Goal: Task Accomplishment & Management: Use online tool/utility

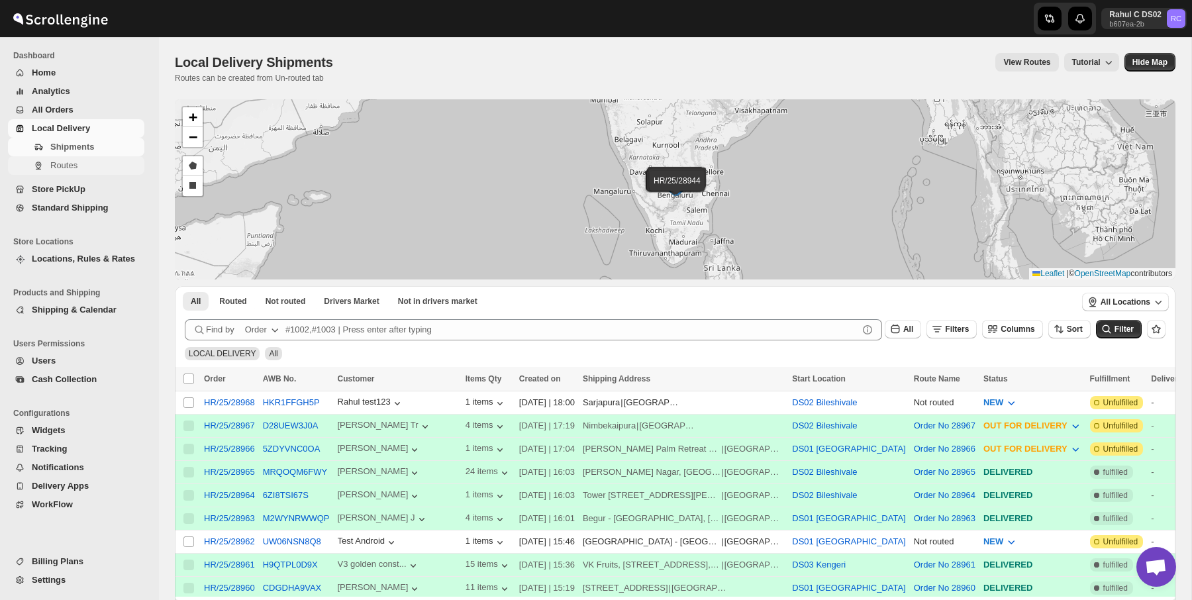
click at [111, 165] on span "Routes" at bounding box center [95, 165] width 91 height 13
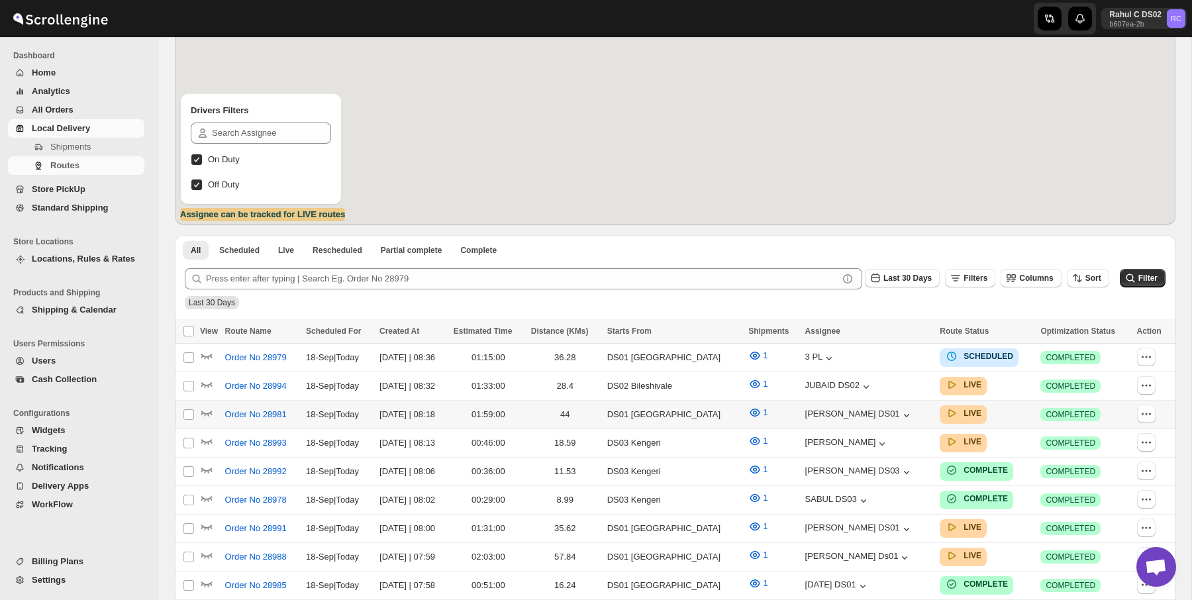
scroll to position [146, 0]
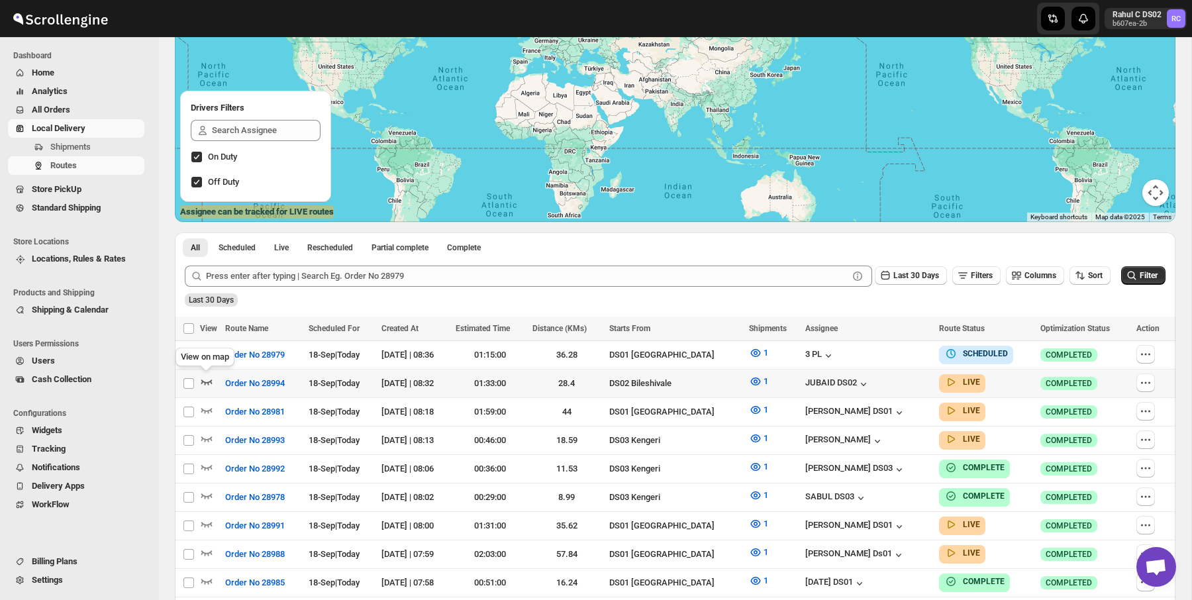
click at [203, 382] on icon "button" at bounding box center [206, 382] width 11 height 5
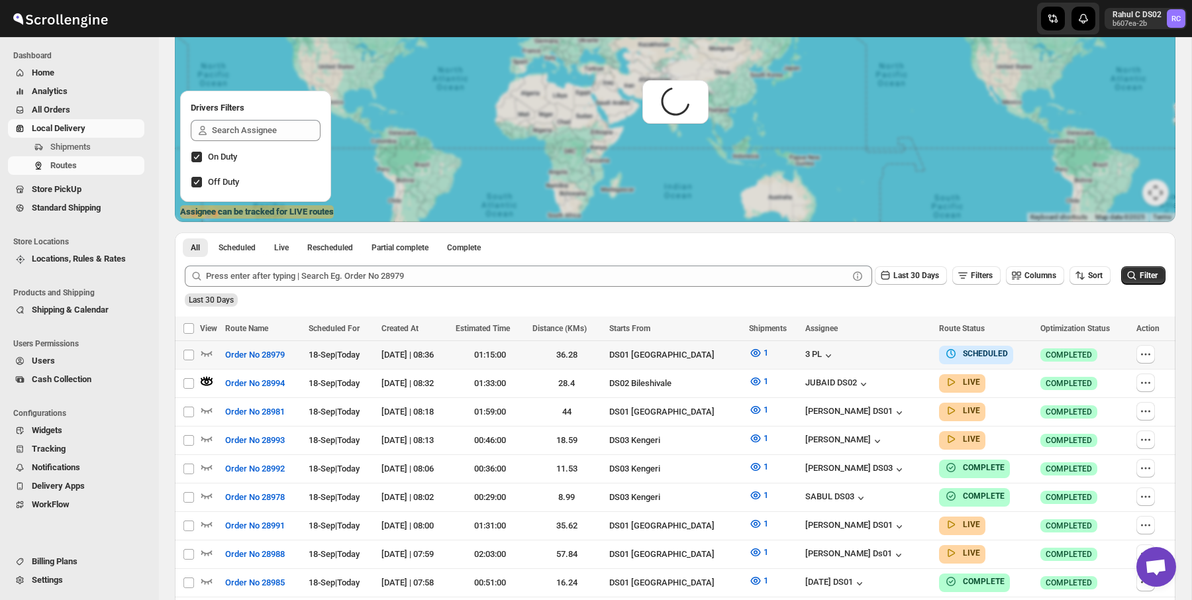
scroll to position [0, 0]
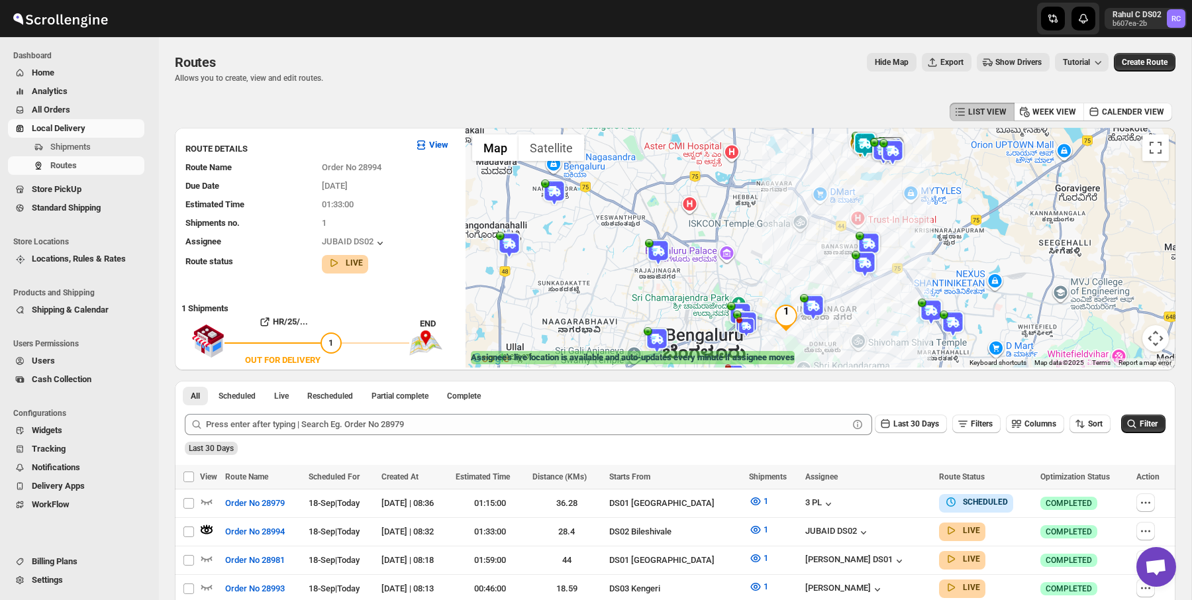
click at [863, 151] on img at bounding box center [864, 145] width 26 height 26
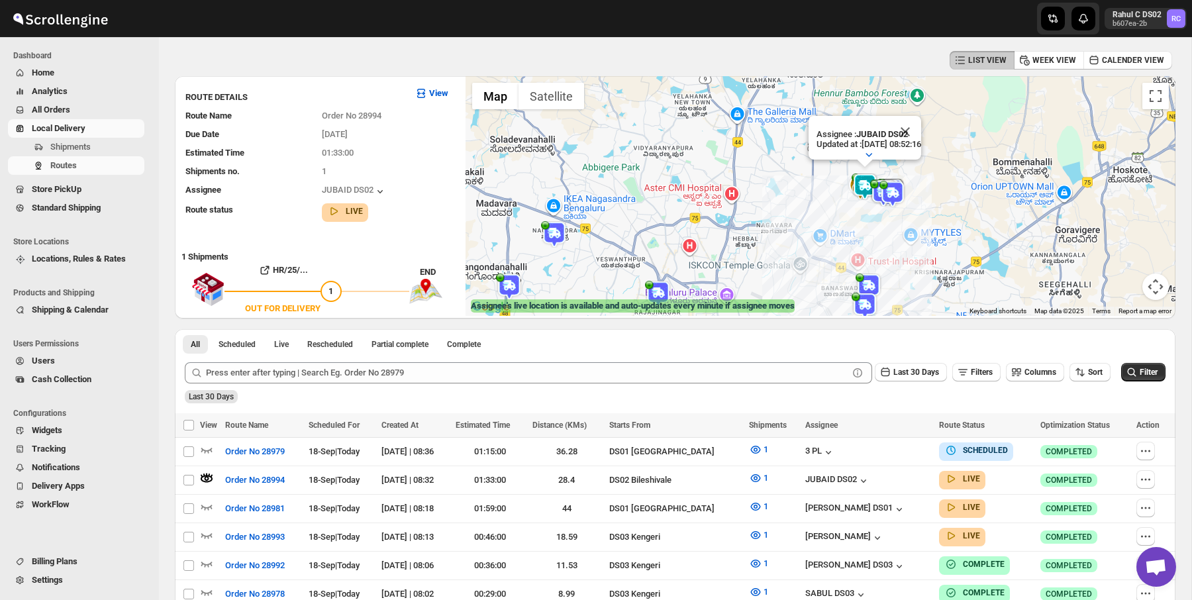
scroll to position [66, 0]
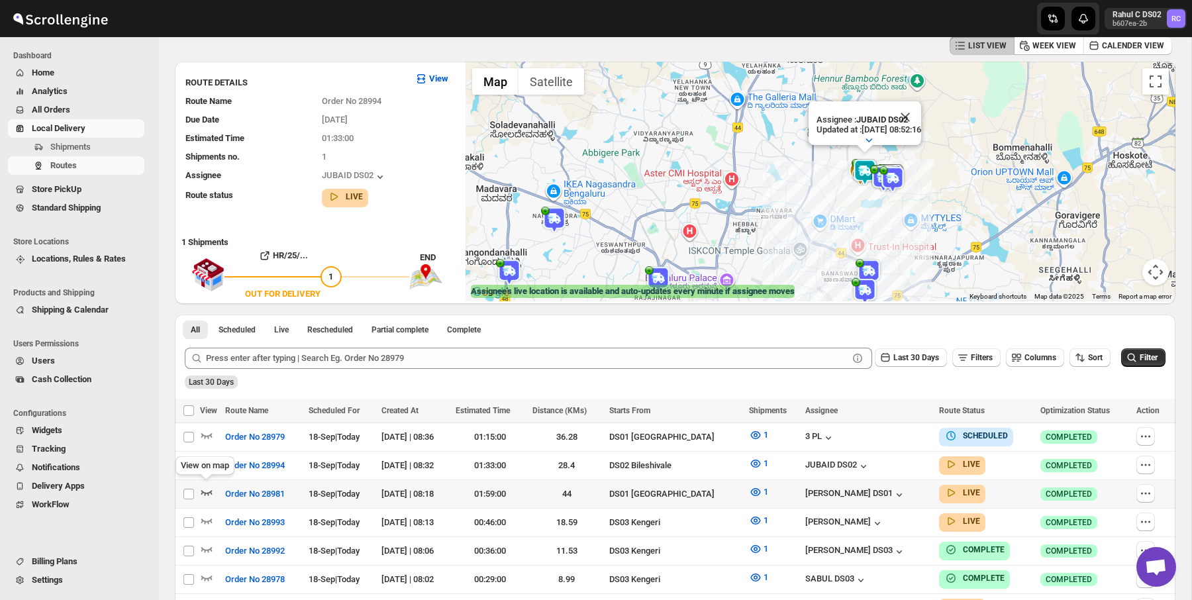
click at [207, 486] on icon "button" at bounding box center [206, 491] width 13 height 13
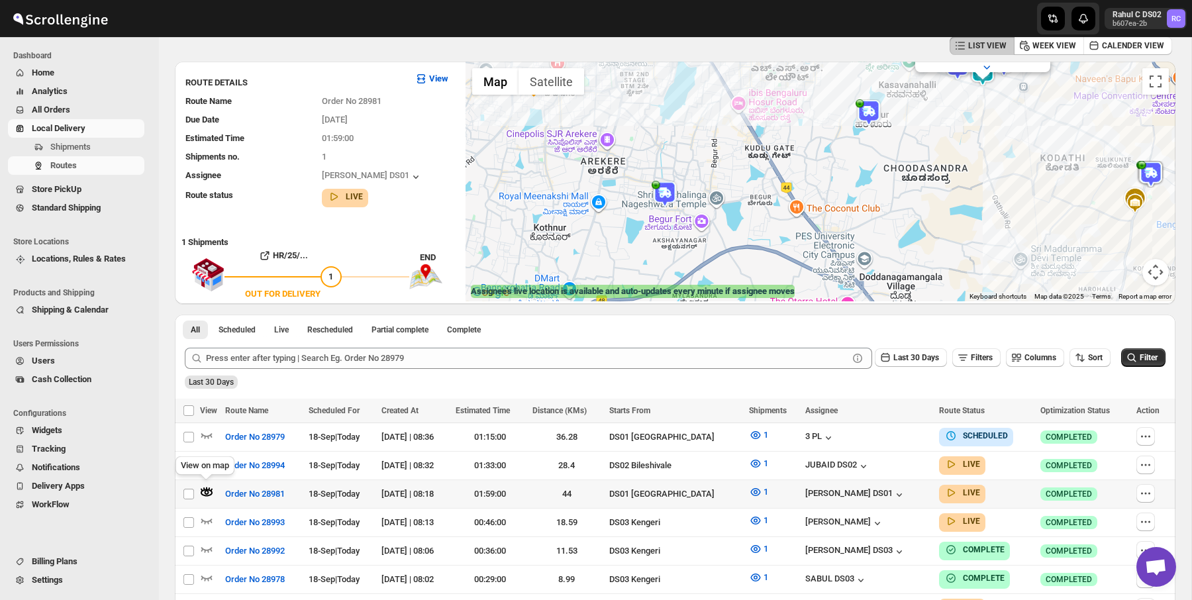
click at [209, 457] on div "View on map" at bounding box center [205, 468] width 64 height 29
click at [209, 519] on icon "button" at bounding box center [206, 520] width 13 height 13
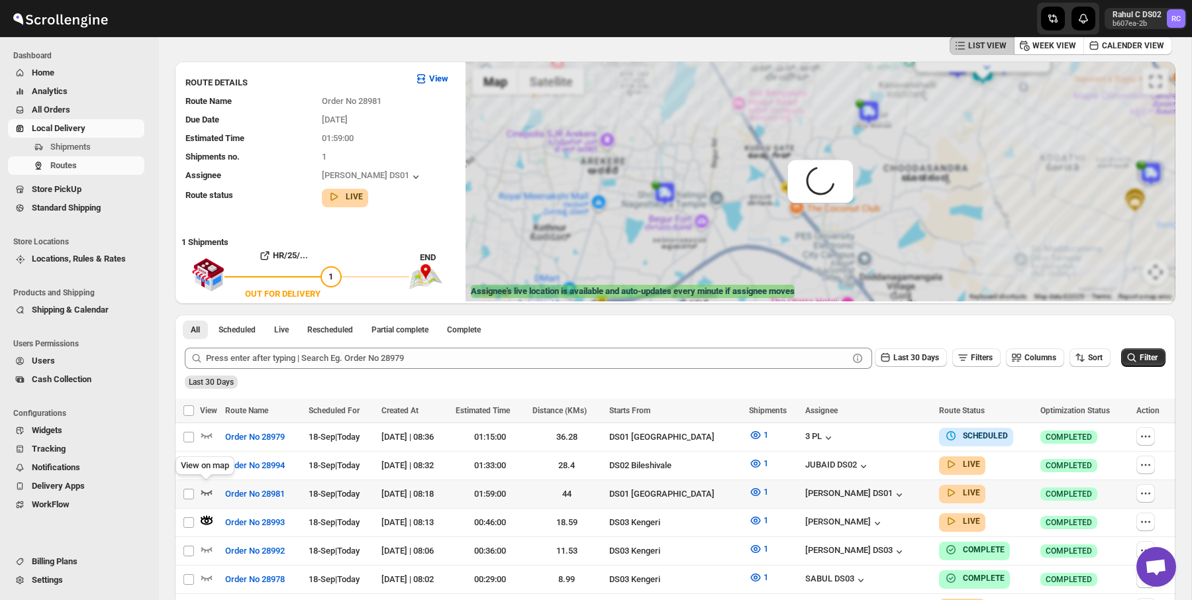
click at [205, 493] on icon "button" at bounding box center [206, 491] width 13 height 13
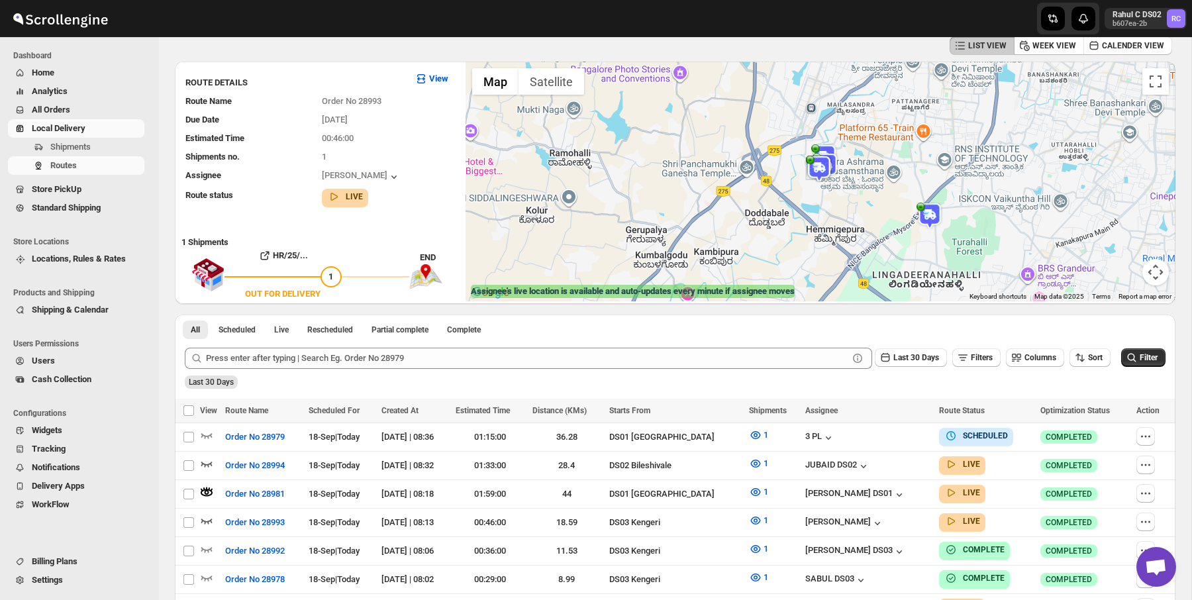
scroll to position [0, 0]
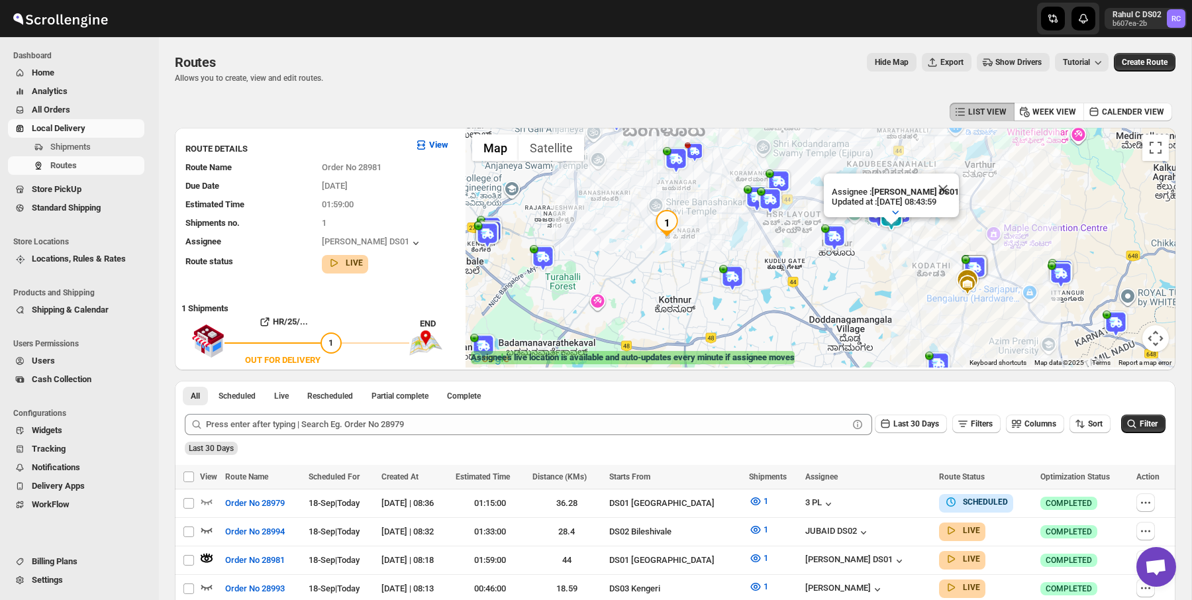
click at [990, 113] on span "LIST VIEW" at bounding box center [987, 112] width 38 height 11
click at [1004, 62] on span "Show Drivers" at bounding box center [1018, 62] width 46 height 11
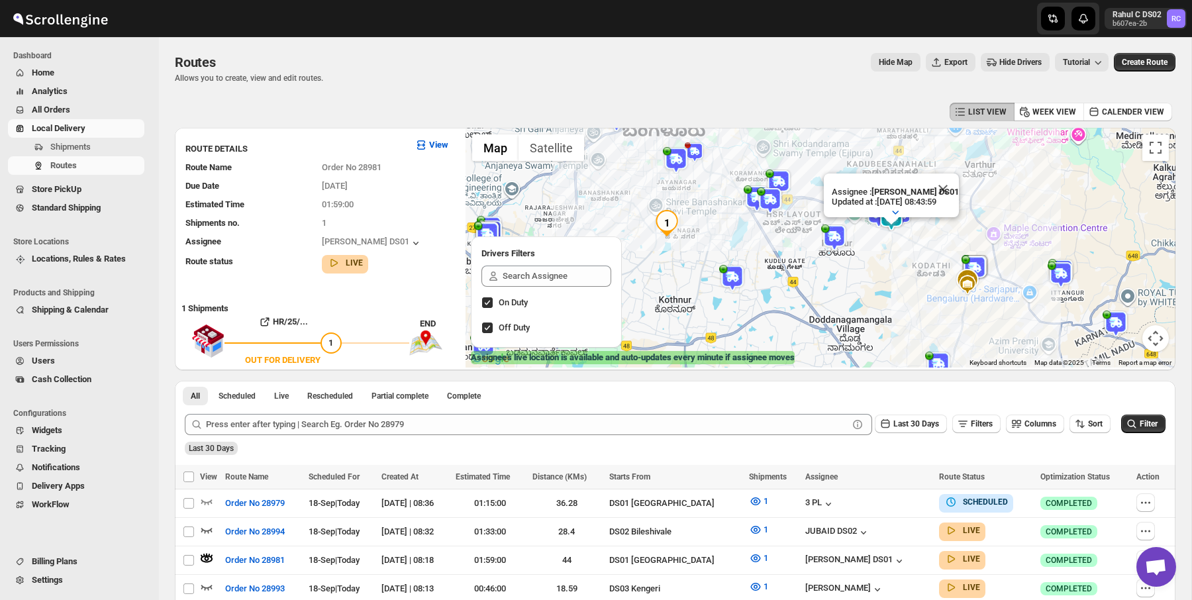
click at [1004, 62] on span "Hide Drivers" at bounding box center [1020, 62] width 42 height 11
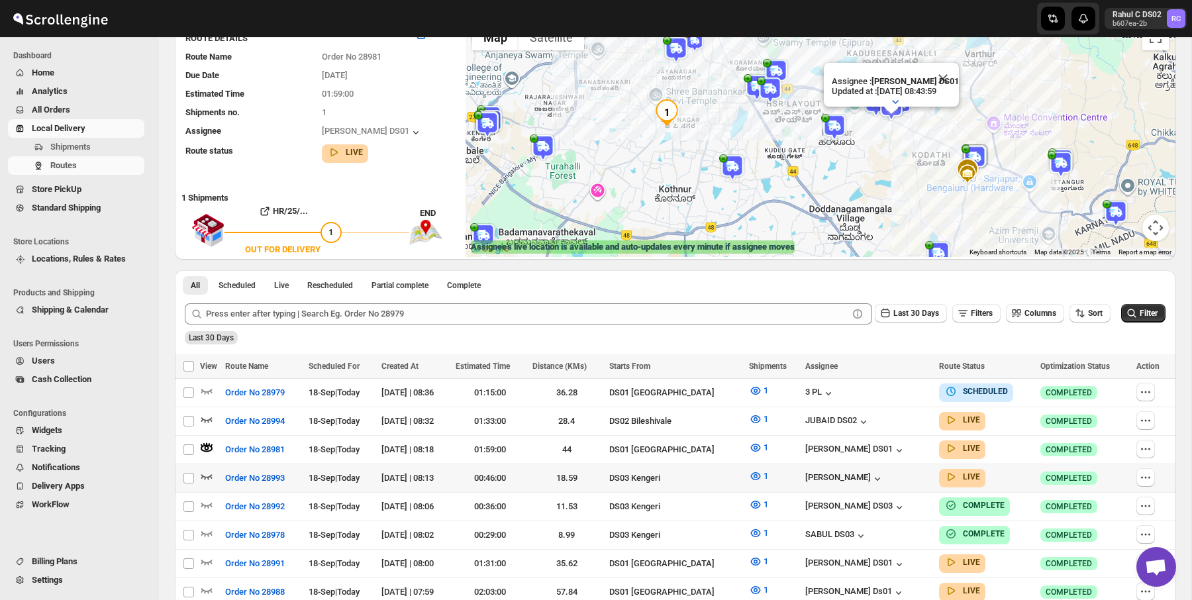
scroll to position [120, 0]
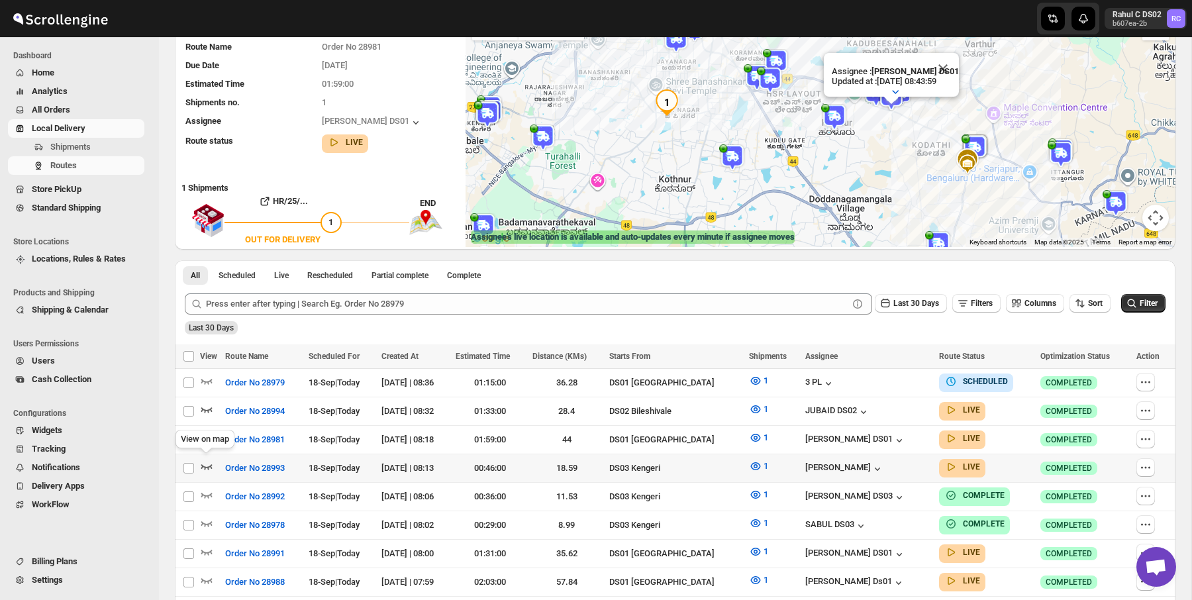
click at [199, 464] on td "Select route" at bounding box center [187, 468] width 25 height 28
checkbox input "true"
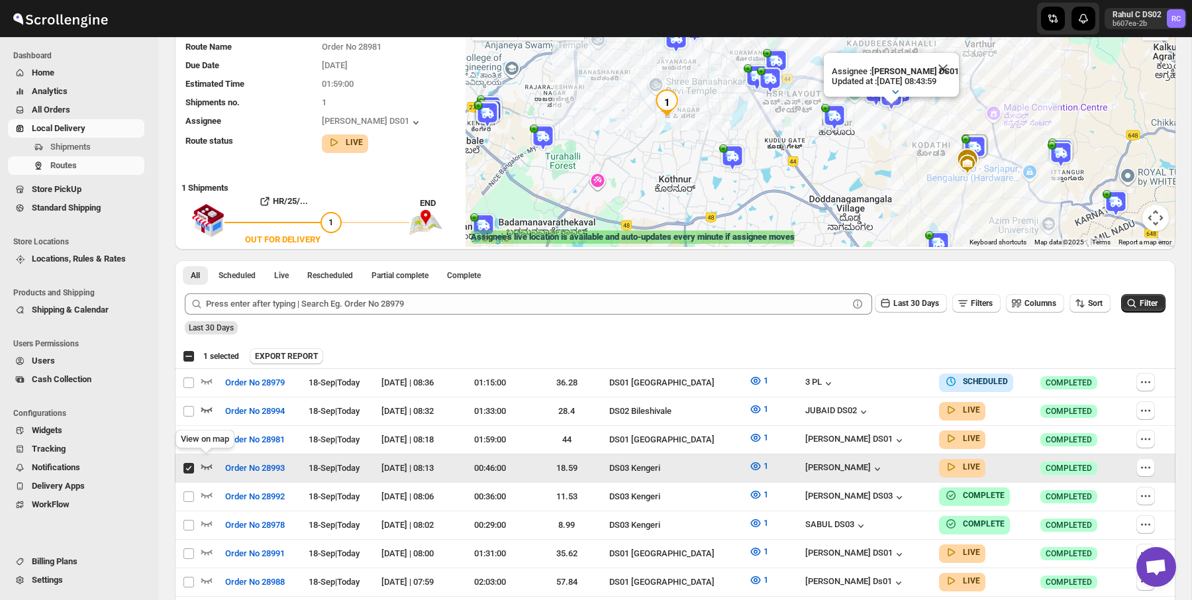
click at [204, 467] on icon "button" at bounding box center [206, 465] width 13 height 13
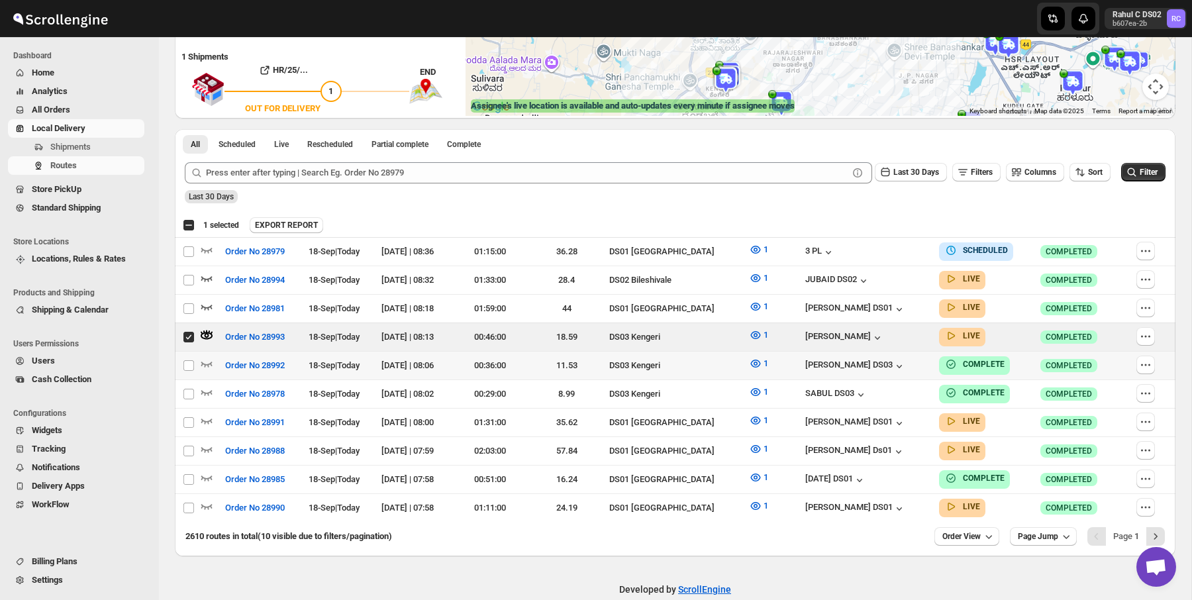
scroll to position [264, 0]
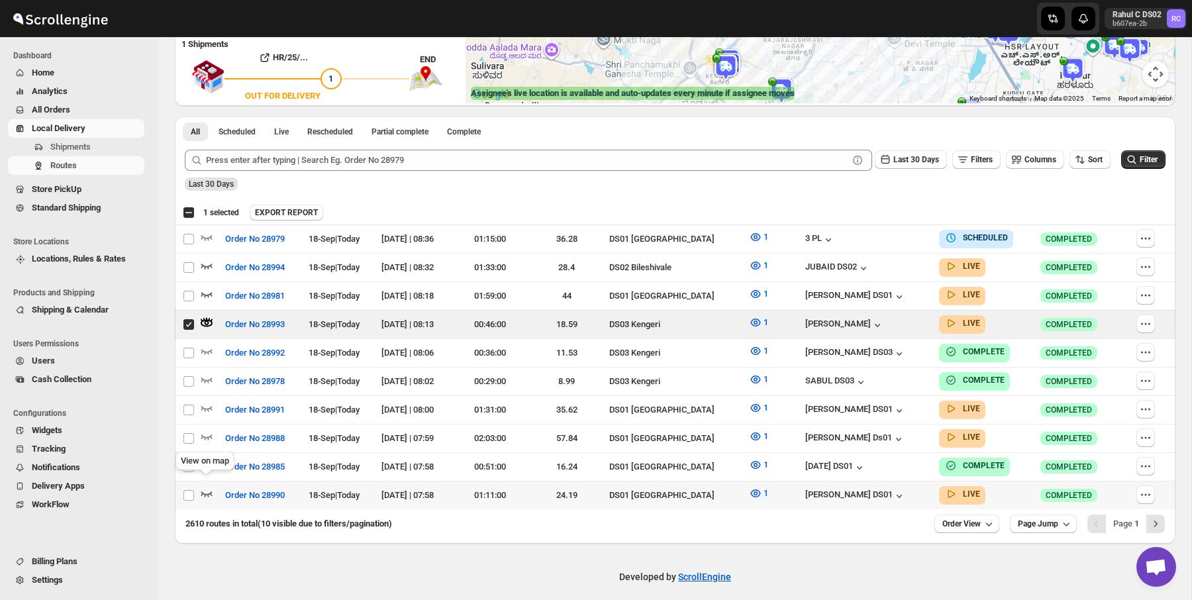
click at [211, 491] on icon "button" at bounding box center [206, 493] width 11 height 5
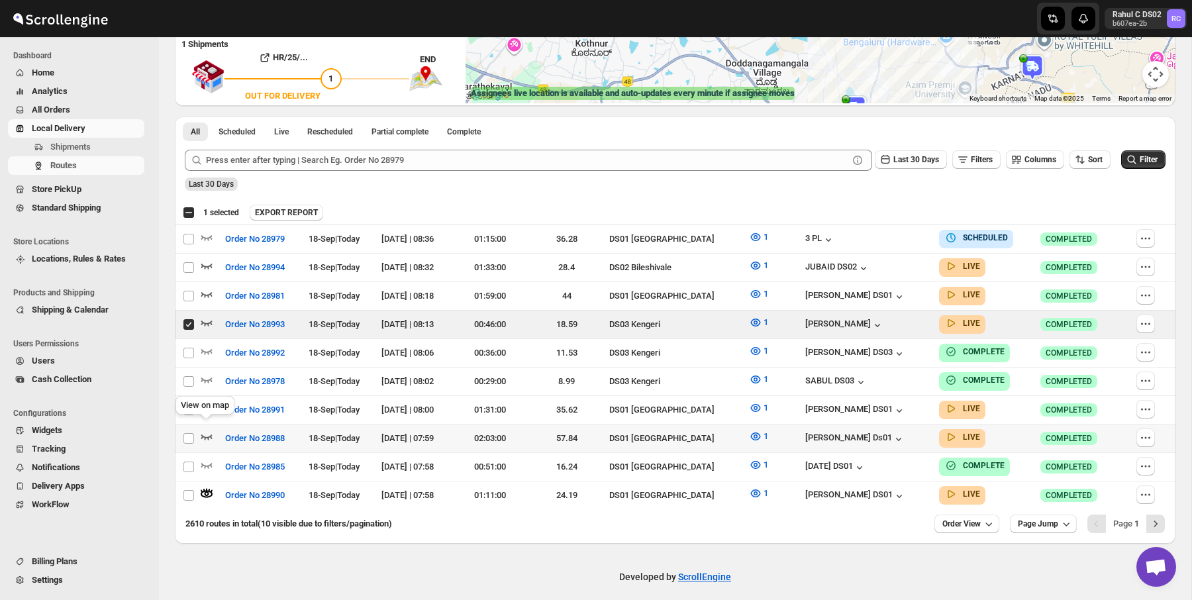
click at [205, 430] on icon "button" at bounding box center [206, 436] width 13 height 13
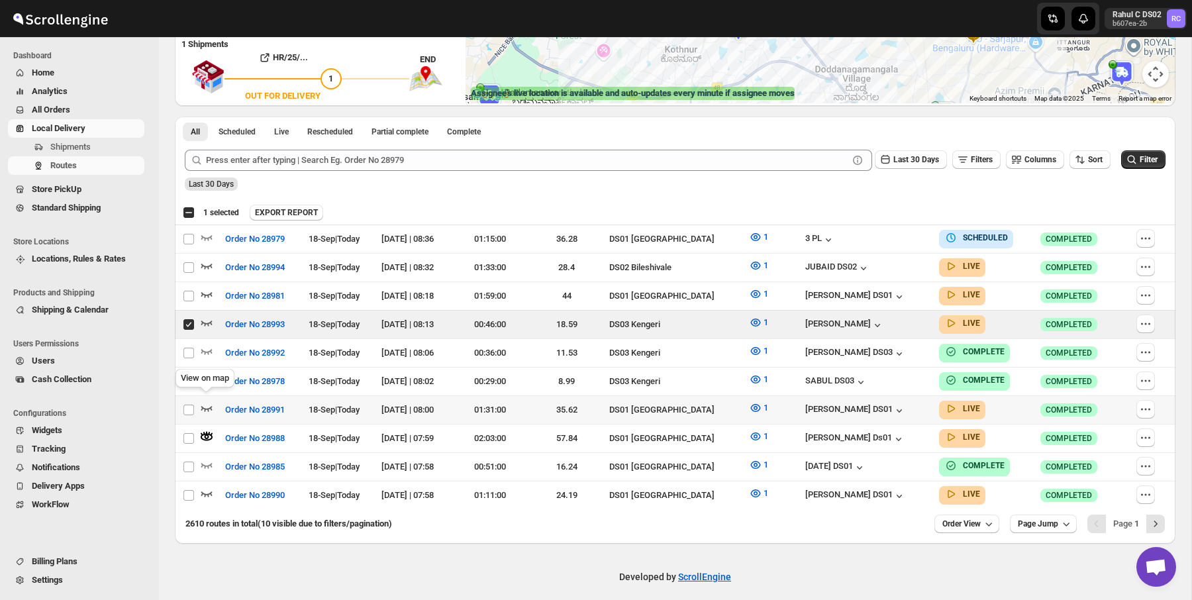
click at [211, 401] on icon "button" at bounding box center [206, 407] width 13 height 13
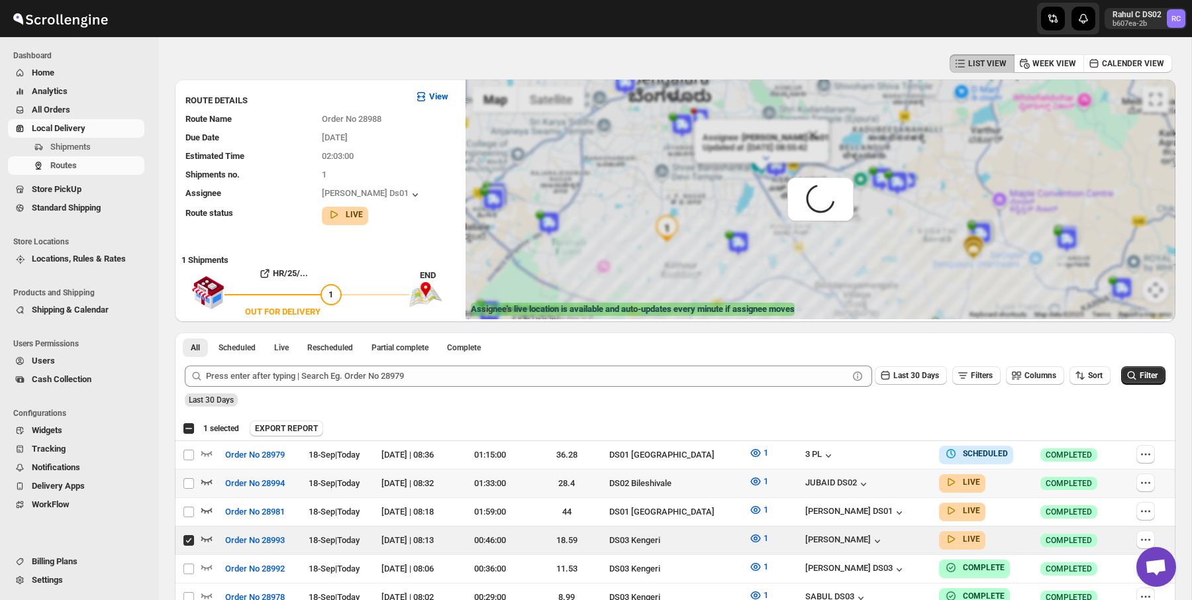
scroll to position [0, 0]
